Goal: Check status: Check status

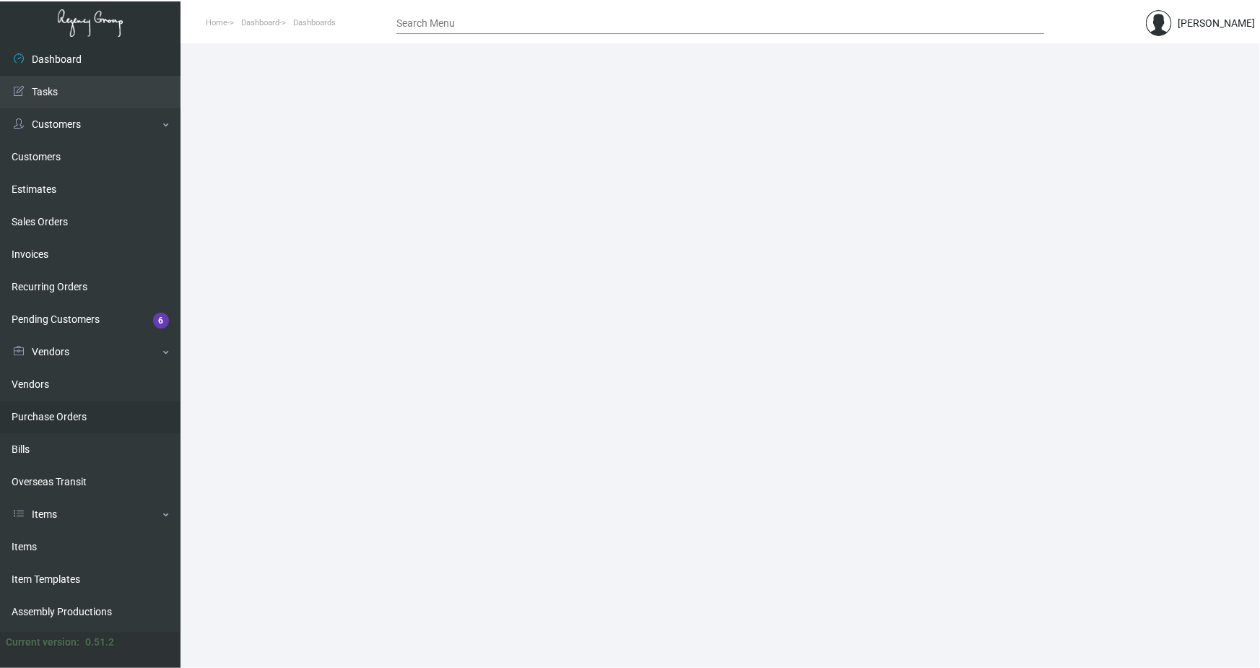
click at [51, 416] on link "Purchase Orders" at bounding box center [90, 417] width 180 height 32
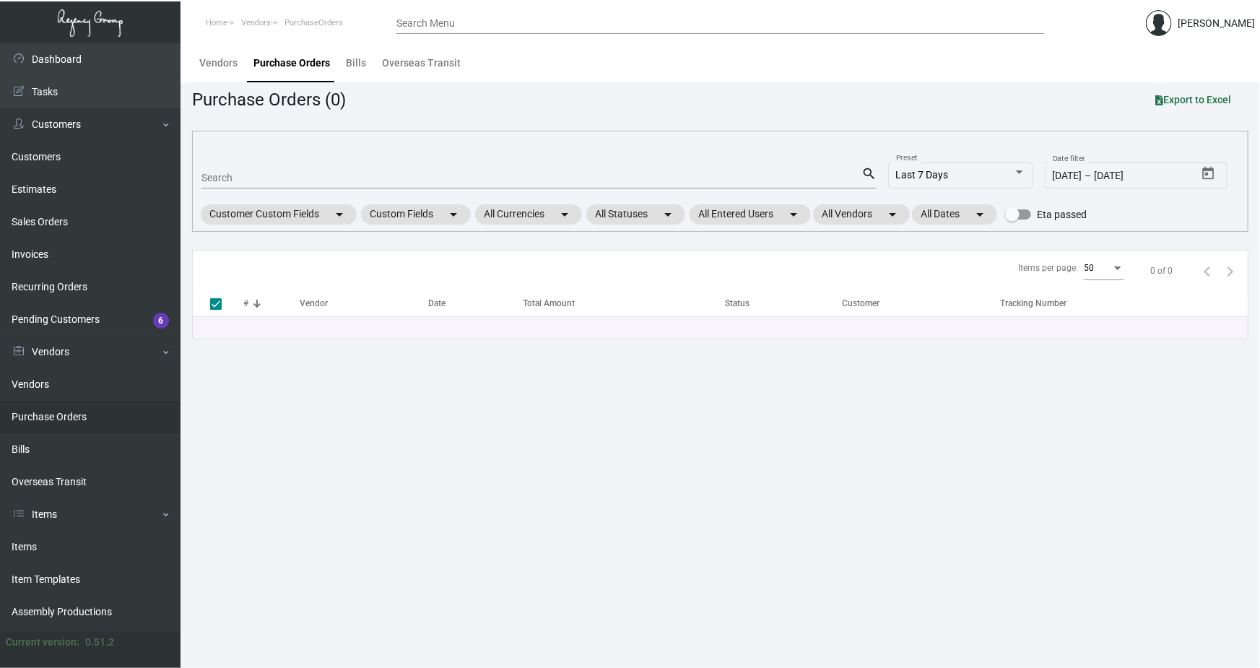
click at [227, 174] on input "Search" at bounding box center [531, 179] width 660 height 12
paste input "104996"
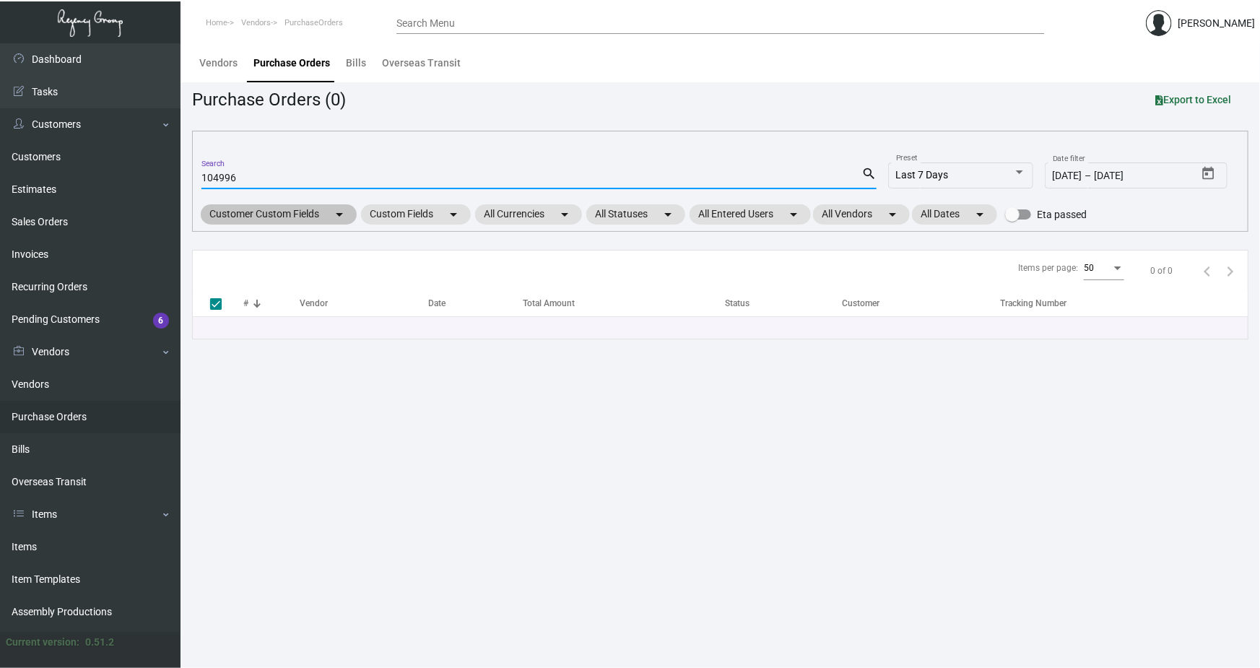
type input "104996"
checkbox input "false"
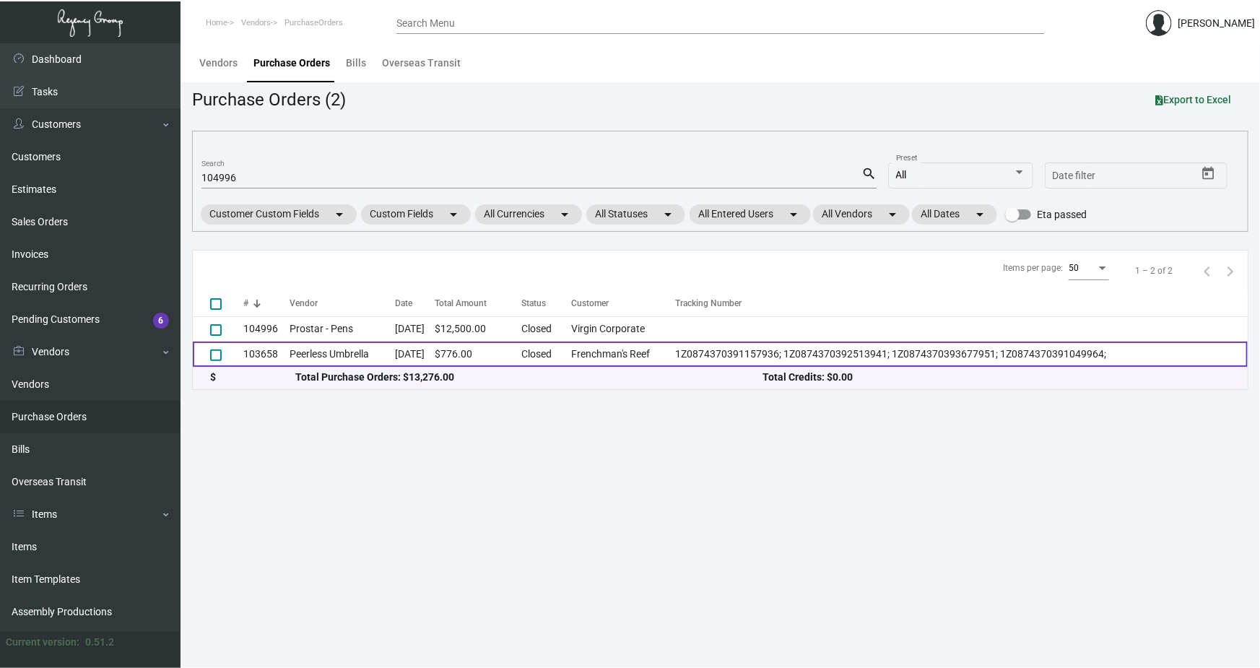
click at [369, 357] on td "Peerless Umbrella" at bounding box center [341, 353] width 105 height 25
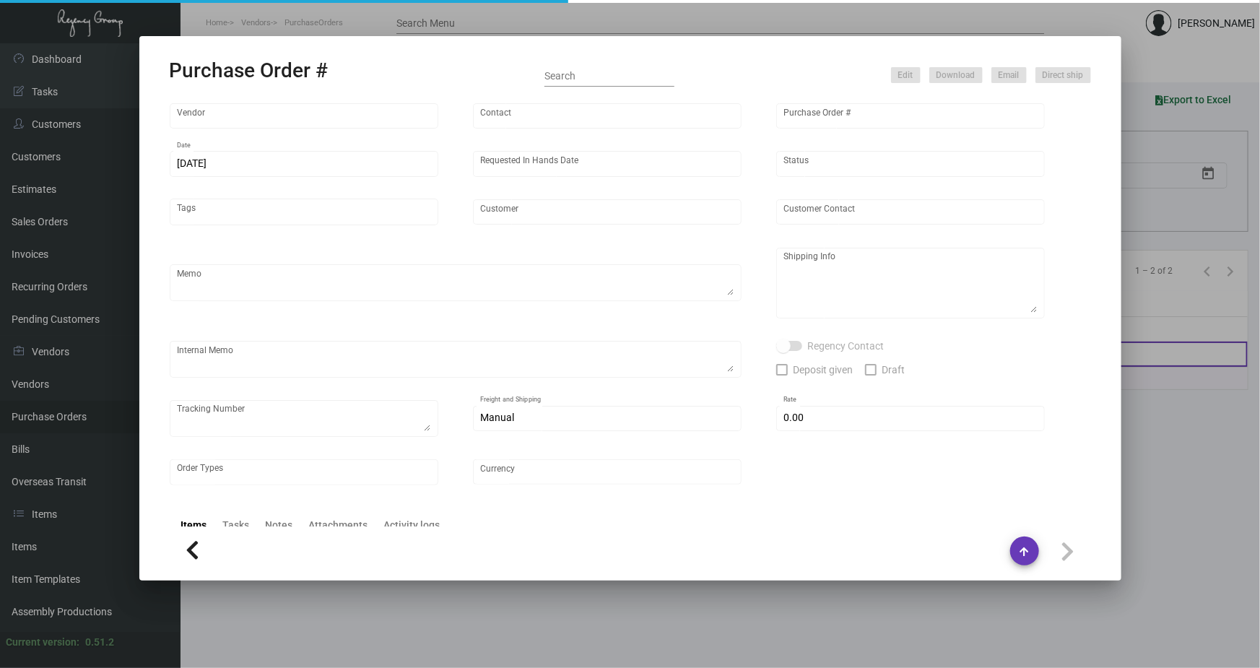
type input "Peerless Umbrella"
type input "Order Entry"
type input "103658"
type input "[DATE]"
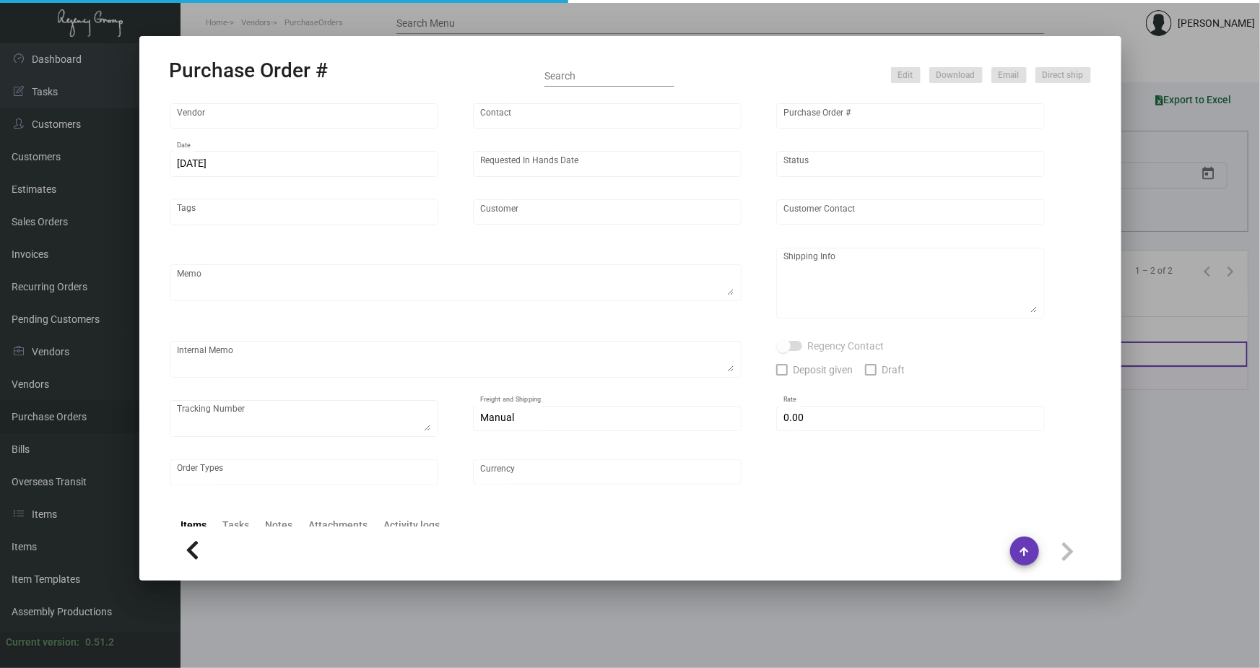
type input "Frenchman's Reef"
type input "[PERSON_NAME]"
type textarea "BLIND Ship via UPS Ground Acct# 1AY276."
type textarea "[PERSON_NAME] c/o Island Parts and Supplies [STREET_ADDRESS]"
type textarea "1Z0874370391157936; 1Z0874370392513941; 1Z0874370393677951; 1Z0874370391049964;"
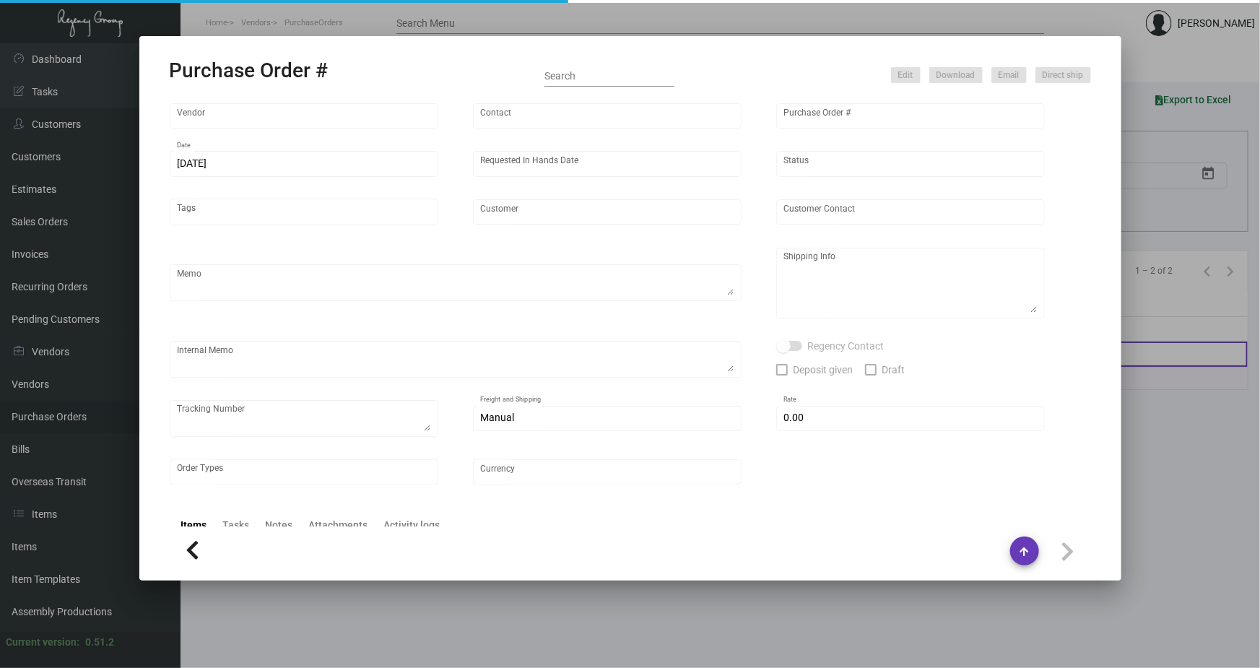
type input "$ 0.00"
type input "United States Dollar $"
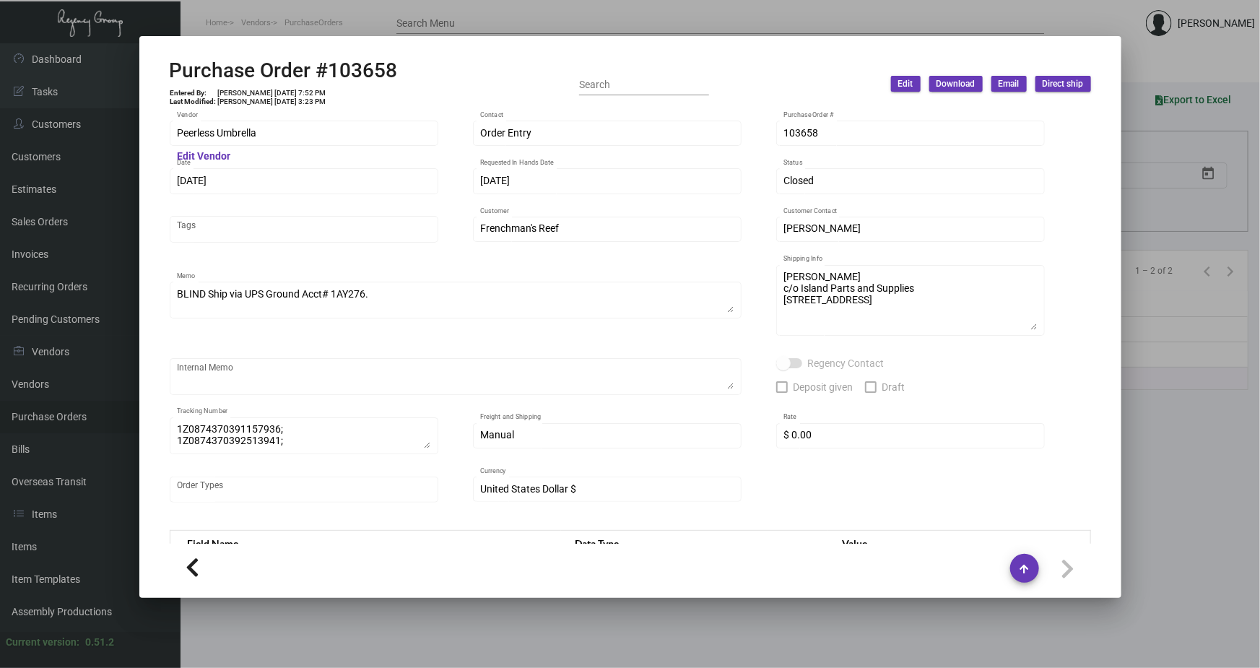
click at [310, 22] on div at bounding box center [630, 334] width 1260 height 668
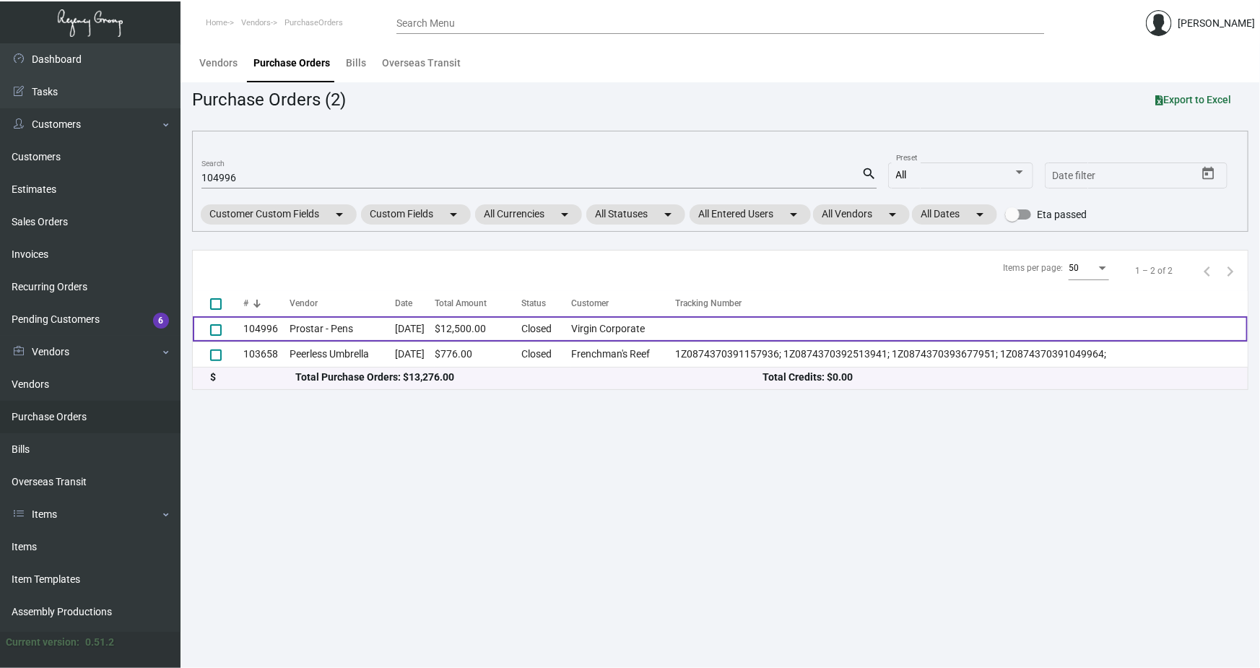
click at [331, 330] on td "Prostar - Pens" at bounding box center [341, 328] width 105 height 25
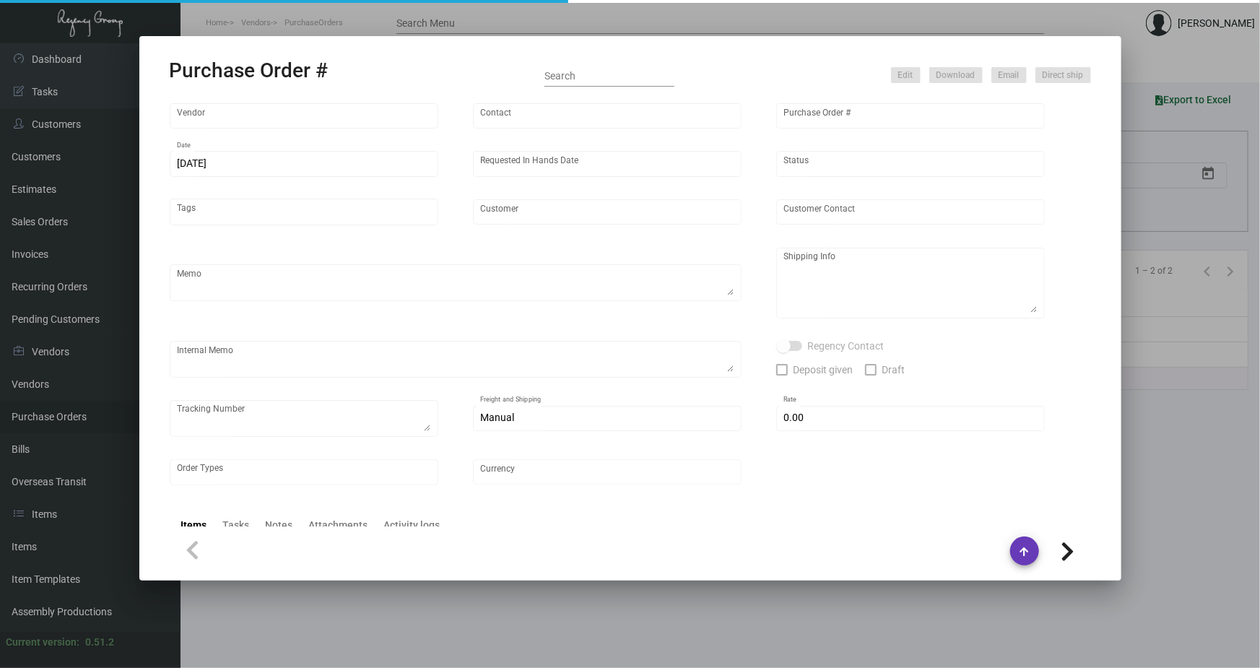
type input "Prostar - Pens"
type input "[PERSON_NAME]"
type input "104996"
type input "[DATE]"
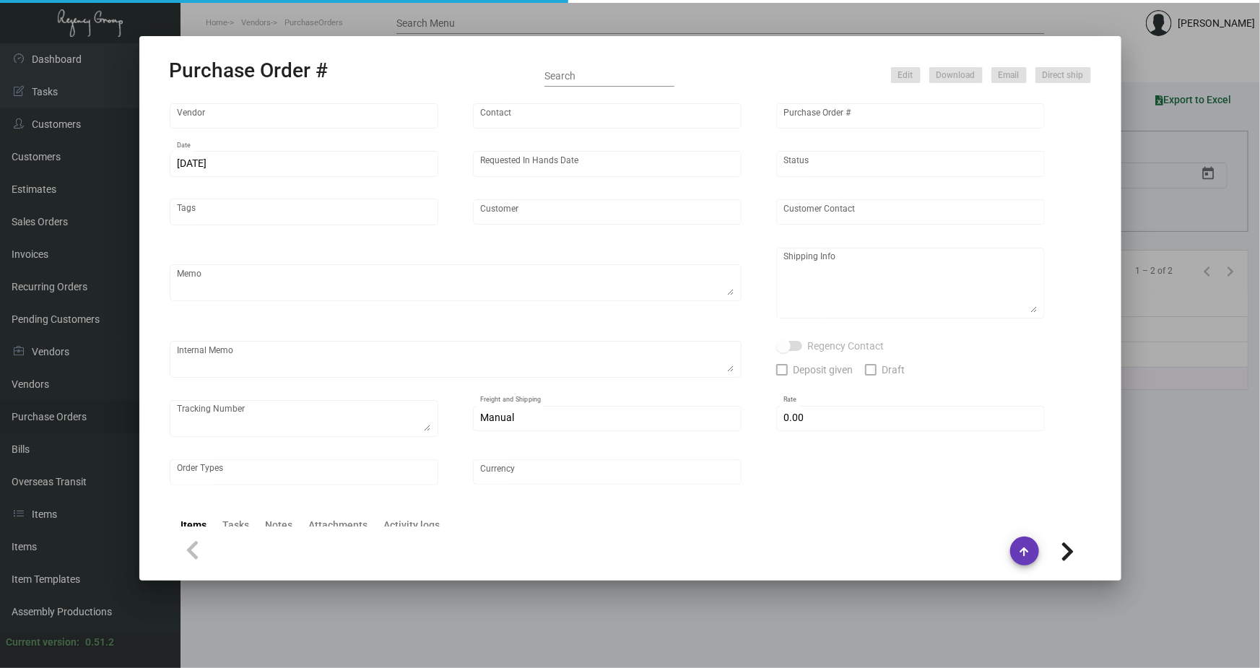
type input "Virgin Corporate"
type textarea "Please ship 15k in the first shipment and wait to receive shipping instructions…"
type textarea "Regency Group NJ - [PERSON_NAME] [STREET_ADDRESS]"
checkbox input "true"
type input "$ 0.00"
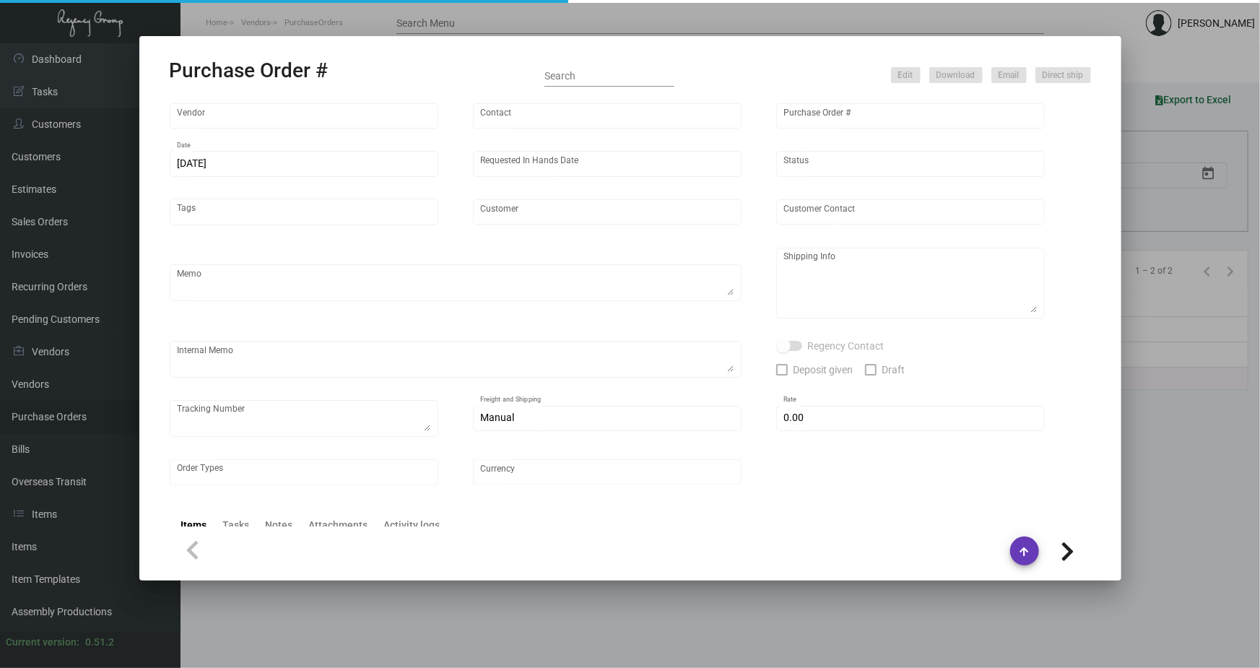
type input "United States Dollar $"
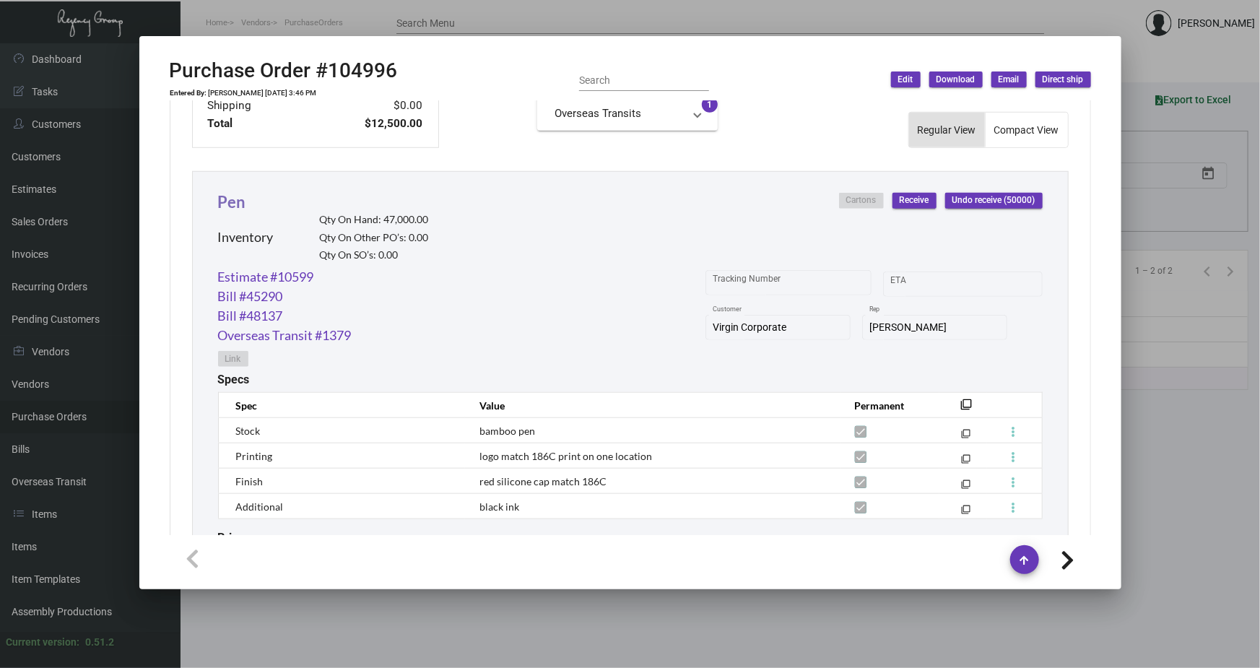
scroll to position [587, 0]
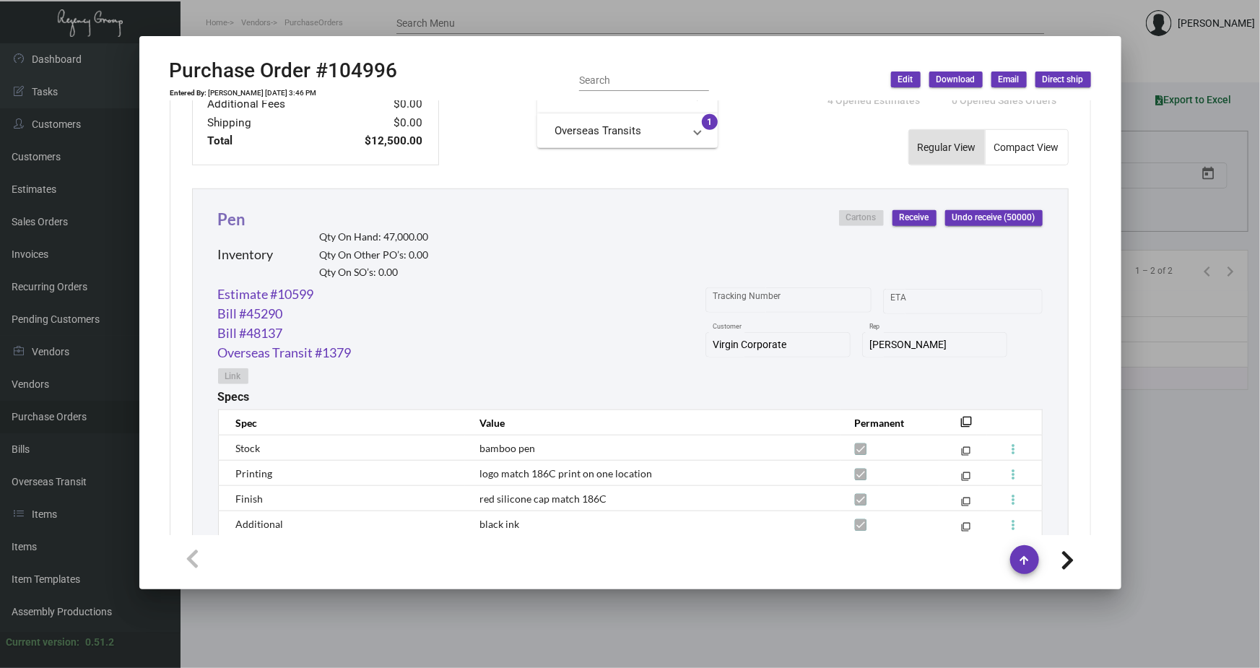
click at [230, 217] on link "Pen" at bounding box center [232, 218] width 28 height 19
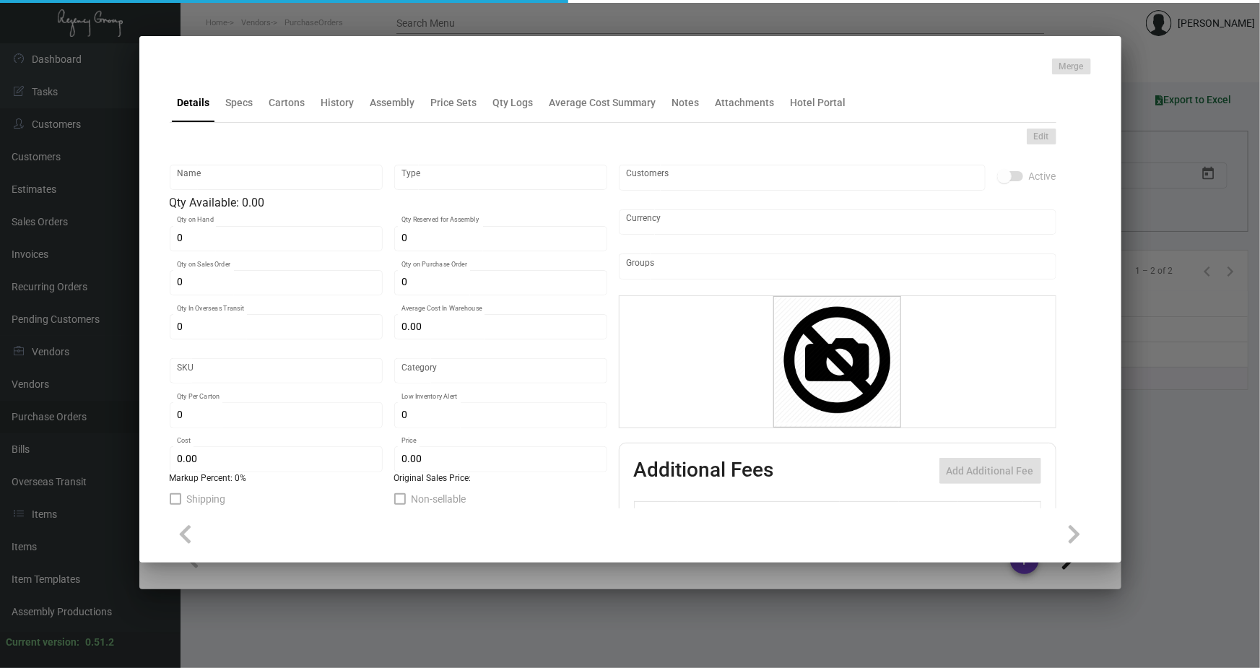
type input "Pen"
type input "Inventory"
type input "47,000"
type input "$ 0.00"
type input "Overseas"
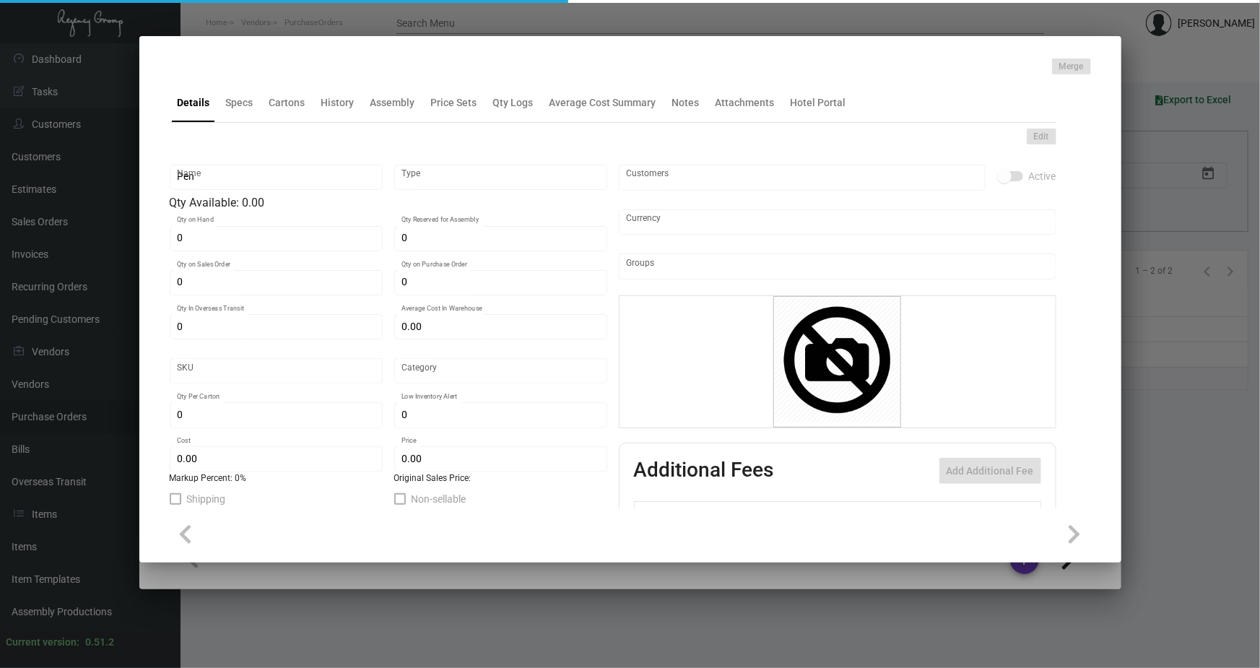
type input "1,000"
type input "$ 0.25"
type input "$ 0.55"
checkbox input "true"
type input "United States Dollar $"
